Goal: Task Accomplishment & Management: Use online tool/utility

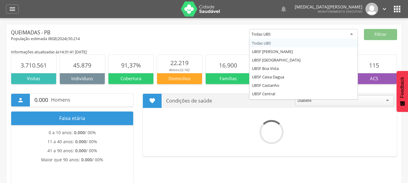
click at [348, 33] on div "Todas UBS" at bounding box center [303, 34] width 109 height 11
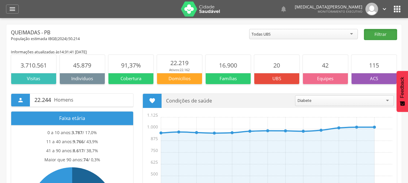
click at [386, 32] on button "Filtrar" at bounding box center [380, 34] width 33 height 11
click at [13, 11] on icon "" at bounding box center [12, 8] width 7 height 7
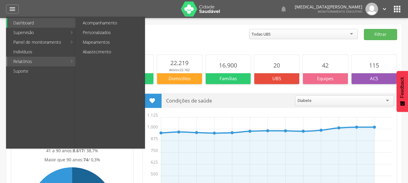
click at [34, 64] on link "Relatórios" at bounding box center [37, 62] width 60 height 10
click at [89, 32] on link "Personalizados" at bounding box center [111, 33] width 68 height 10
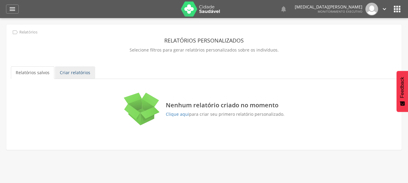
click at [72, 72] on link "Criar relatórios" at bounding box center [75, 72] width 40 height 13
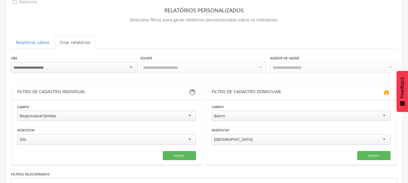
scroll to position [60, 0]
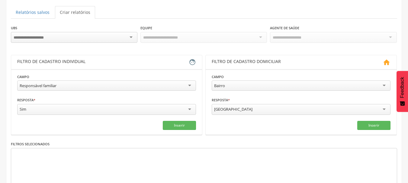
click at [57, 83] on div "Responsável familiar" at bounding box center [38, 85] width 37 height 5
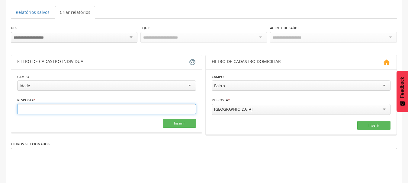
click at [70, 109] on input "text" at bounding box center [106, 109] width 179 height 10
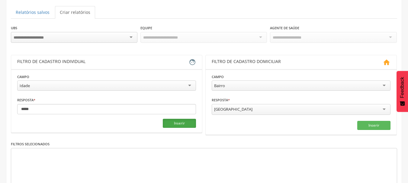
click at [179, 122] on button "Inserir" at bounding box center [179, 123] width 33 height 9
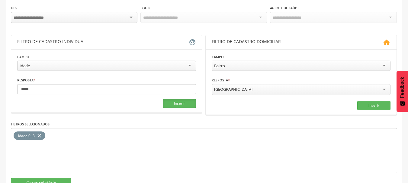
scroll to position [101, 0]
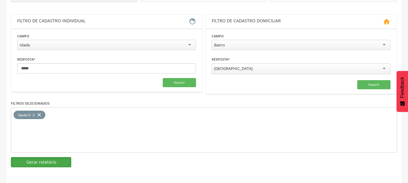
click at [52, 165] on button "Gerar relatório" at bounding box center [41, 162] width 60 height 10
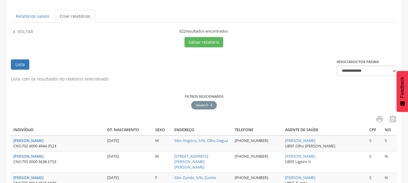
scroll to position [0, 0]
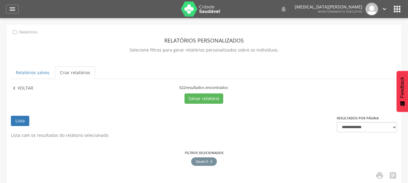
click at [19, 88] on p "Voltar" at bounding box center [26, 88] width 16 height 7
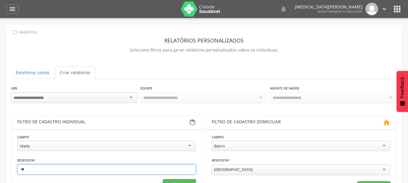
type input "*"
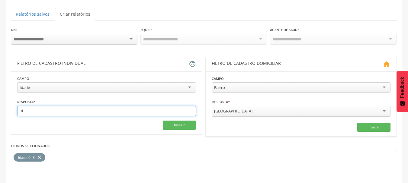
scroll to position [60, 0]
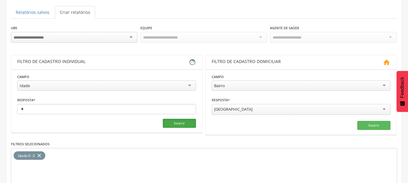
click at [169, 125] on button "Inserir" at bounding box center [179, 123] width 33 height 9
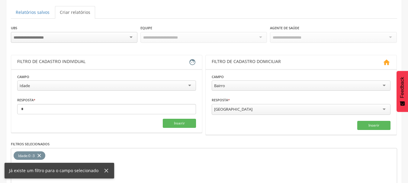
click at [40, 155] on icon "close" at bounding box center [39, 156] width 6 height 9
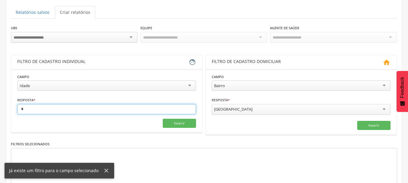
click at [32, 109] on input "*" at bounding box center [106, 109] width 179 height 10
type input "*"
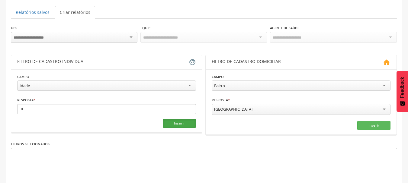
click at [177, 126] on button "Inserir" at bounding box center [179, 123] width 33 height 9
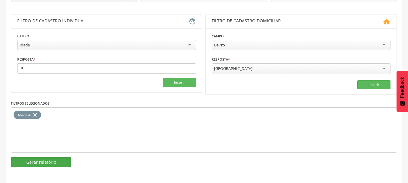
click at [34, 160] on button "Gerar relatório" at bounding box center [41, 162] width 60 height 10
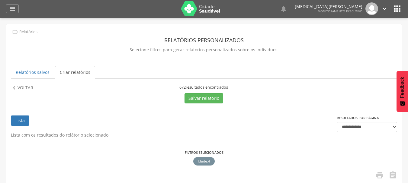
scroll to position [0, 0]
click at [26, 87] on p "Voltar" at bounding box center [26, 88] width 16 height 7
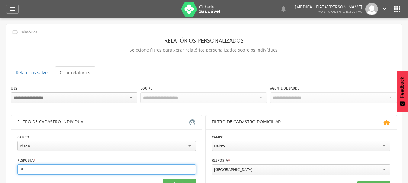
click at [42, 171] on input "*" at bounding box center [106, 170] width 179 height 10
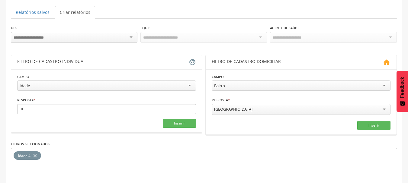
click at [36, 153] on icon "close" at bounding box center [35, 156] width 6 height 9
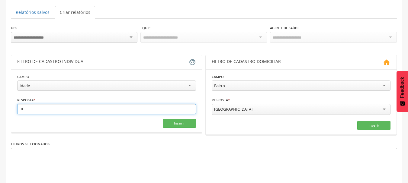
click at [40, 109] on input "*" at bounding box center [106, 109] width 179 height 10
click at [39, 109] on input "*" at bounding box center [106, 109] width 179 height 10
type input "*"
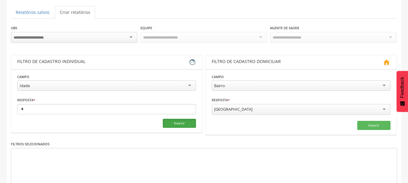
click at [188, 122] on button "Inserir" at bounding box center [179, 123] width 33 height 9
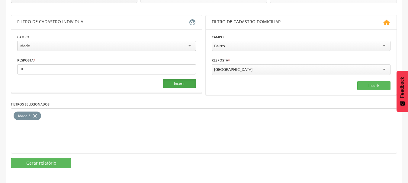
scroll to position [101, 0]
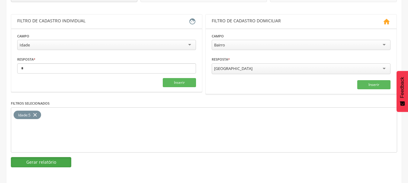
click at [66, 163] on button "Gerar relatório" at bounding box center [41, 162] width 60 height 10
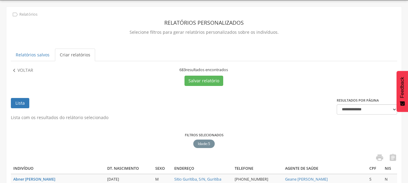
scroll to position [0, 0]
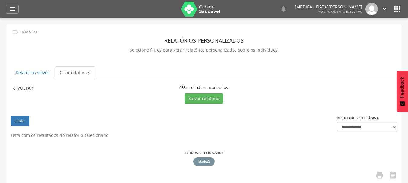
click at [25, 87] on p "Voltar" at bounding box center [26, 88] width 16 height 7
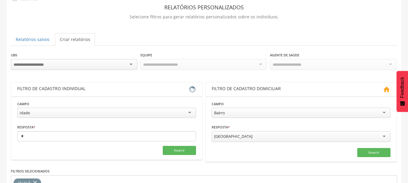
scroll to position [91, 0]
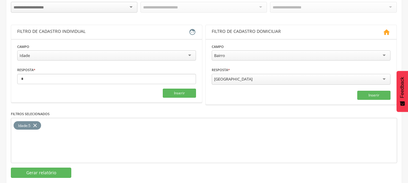
click at [36, 123] on icon "close" at bounding box center [35, 125] width 6 height 9
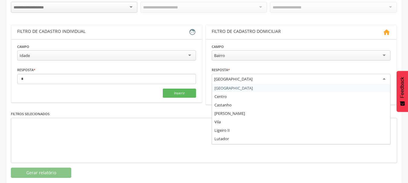
click at [255, 79] on div "[GEOGRAPHIC_DATA]" at bounding box center [301, 79] width 179 height 11
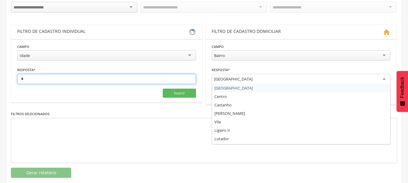
click at [78, 79] on input "*" at bounding box center [106, 79] width 179 height 10
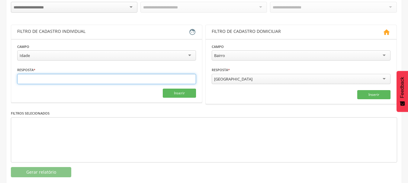
scroll to position [0, 0]
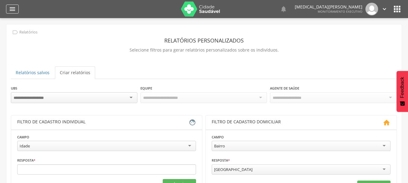
click at [11, 11] on icon "" at bounding box center [12, 8] width 7 height 7
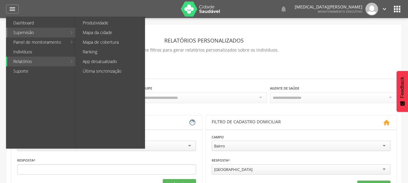
click at [29, 32] on link "Supervisão" at bounding box center [37, 33] width 60 height 10
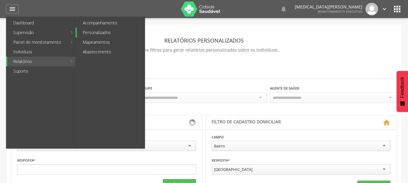
click at [88, 31] on link "Personalizados" at bounding box center [111, 33] width 68 height 10
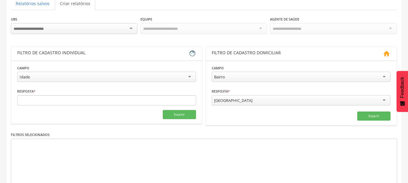
scroll to position [60, 0]
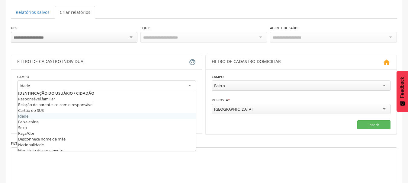
click at [166, 84] on div "Idade" at bounding box center [106, 86] width 179 height 11
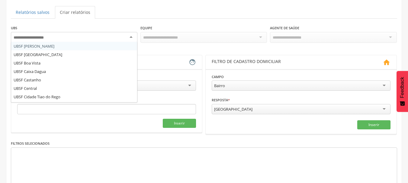
click at [117, 38] on div at bounding box center [74, 37] width 127 height 11
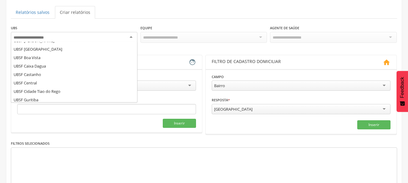
scroll to position [0, 0]
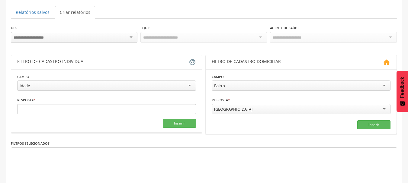
click at [141, 47] on div "UBS UBSF Anibal Teixeira UBSF Baixa Verde UBSF Boa Vista UBSF Caixa Dagua UBSF …" at bounding box center [204, 37] width 387 height 24
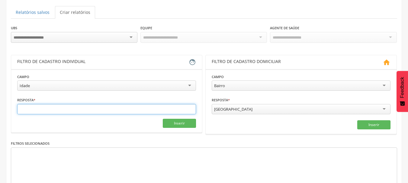
click at [79, 109] on input "text" at bounding box center [106, 109] width 179 height 10
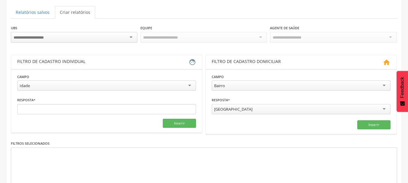
click at [46, 83] on div "Idade" at bounding box center [106, 86] width 179 height 10
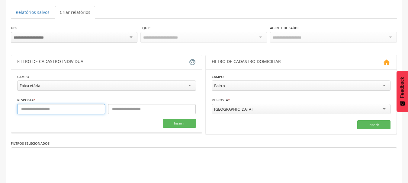
click at [50, 109] on input "text" at bounding box center [61, 109] width 88 height 10
type input "*"
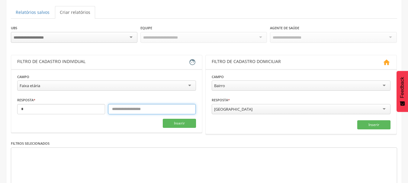
click at [119, 112] on input "text" at bounding box center [152, 109] width 88 height 10
type input "*"
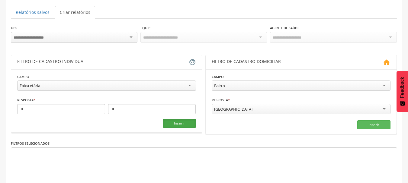
click at [182, 124] on button "Inserir" at bounding box center [179, 123] width 33 height 9
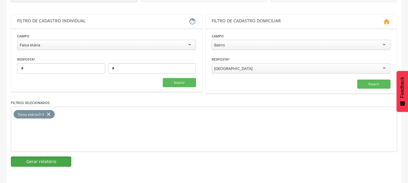
click at [61, 159] on button "Gerar relatório" at bounding box center [41, 162] width 60 height 10
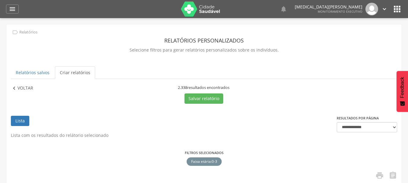
click at [27, 88] on p "Voltar" at bounding box center [26, 88] width 16 height 7
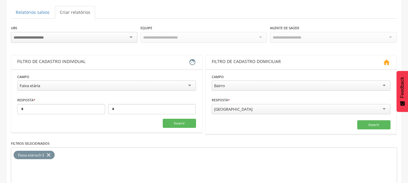
scroll to position [91, 0]
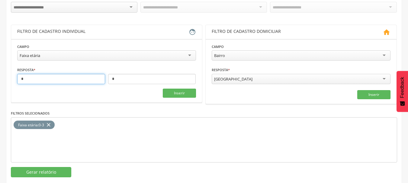
click at [46, 79] on input "*" at bounding box center [61, 79] width 88 height 10
type input "*"
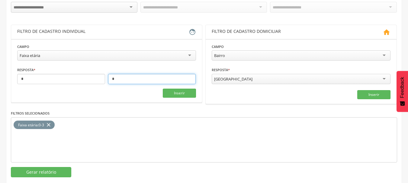
click at [120, 79] on input "*" at bounding box center [152, 79] width 88 height 10
type input "*"
click at [180, 94] on button "Inserir" at bounding box center [179, 93] width 33 height 9
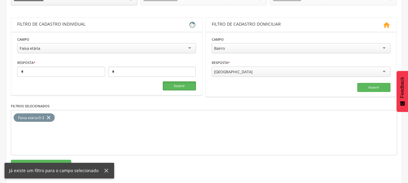
scroll to position [101, 0]
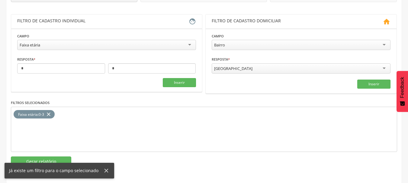
click at [51, 113] on icon "close" at bounding box center [49, 114] width 6 height 9
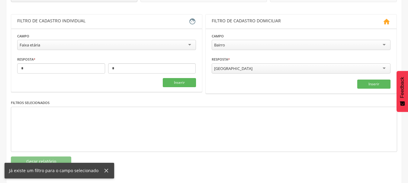
click at [175, 88] on section "**********" at bounding box center [106, 59] width 191 height 63
click at [176, 82] on button "Inserir" at bounding box center [179, 82] width 33 height 9
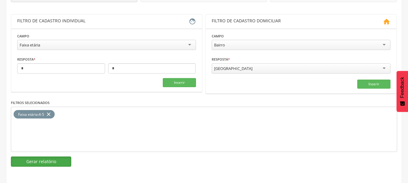
click at [51, 158] on button "Gerar relatório" at bounding box center [41, 162] width 60 height 10
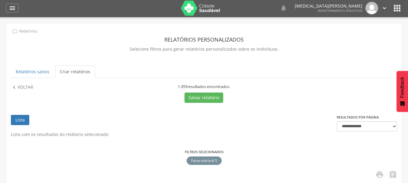
scroll to position [0, 0]
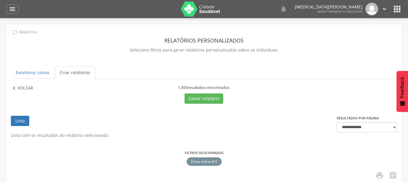
click at [21, 90] on p "Voltar" at bounding box center [26, 88] width 16 height 7
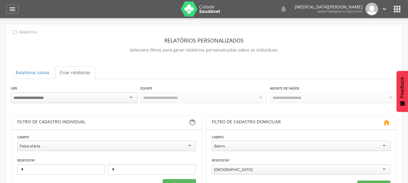
click at [385, 10] on icon "" at bounding box center [384, 9] width 7 height 7
click at [358, 36] on link "Sair" at bounding box center [364, 35] width 48 height 8
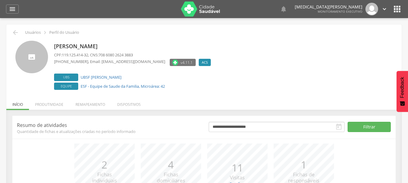
click at [383, 5] on link "" at bounding box center [384, 9] width 7 height 13
click at [361, 31] on link "Sair" at bounding box center [364, 35] width 48 height 8
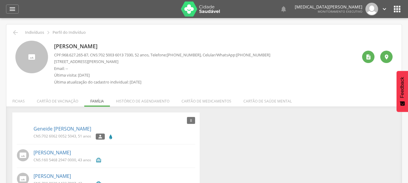
click at [383, 7] on icon "" at bounding box center [384, 9] width 7 height 7
click at [368, 37] on link "Sair" at bounding box center [364, 35] width 48 height 8
